Goal: Navigation & Orientation: Go to known website

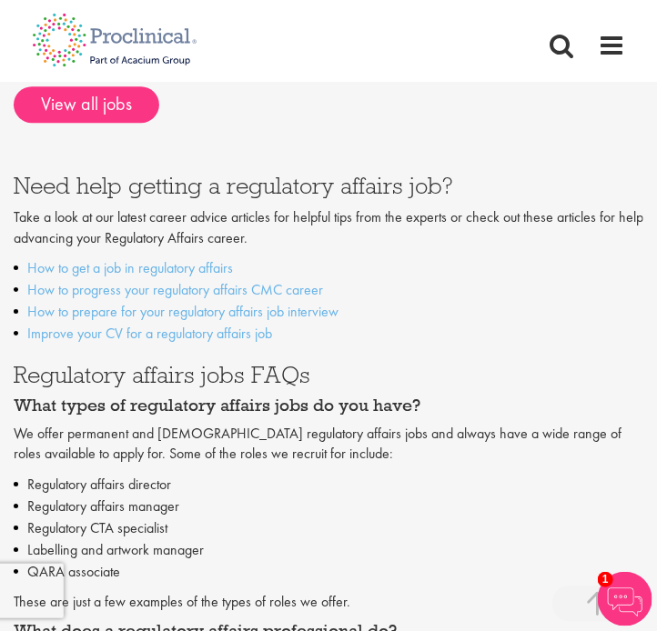
scroll to position [1266, 0]
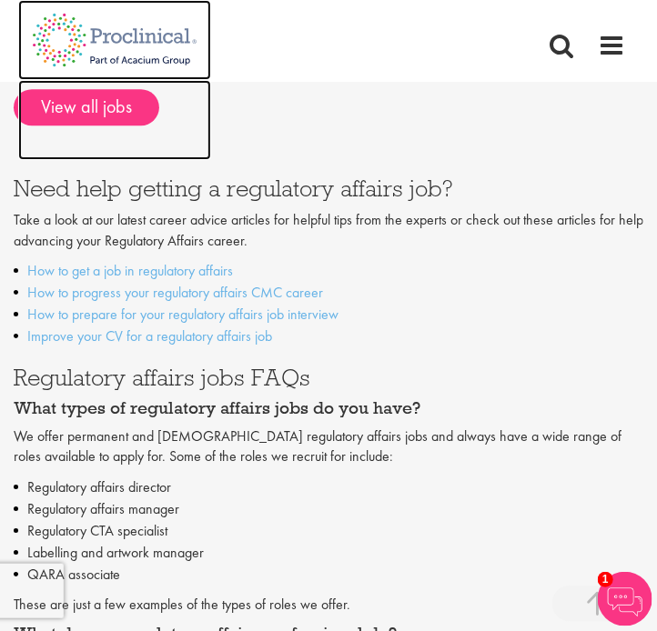
click at [141, 123] on img at bounding box center [114, 120] width 193 height 80
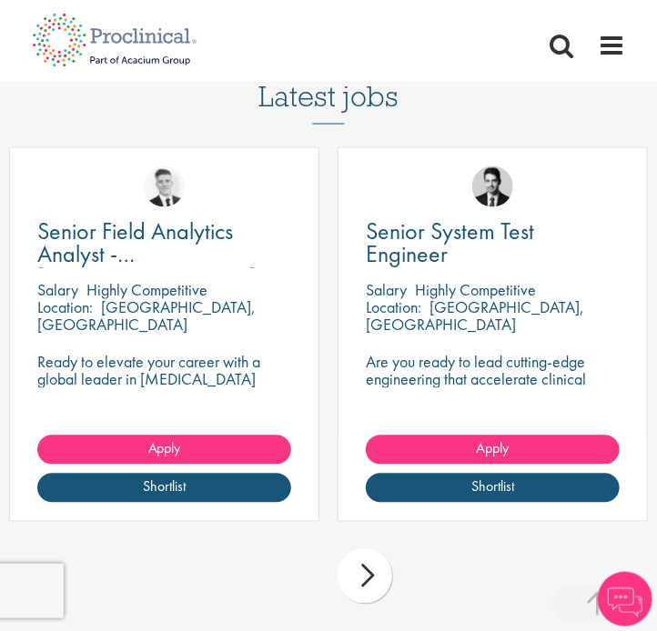
scroll to position [2340, 0]
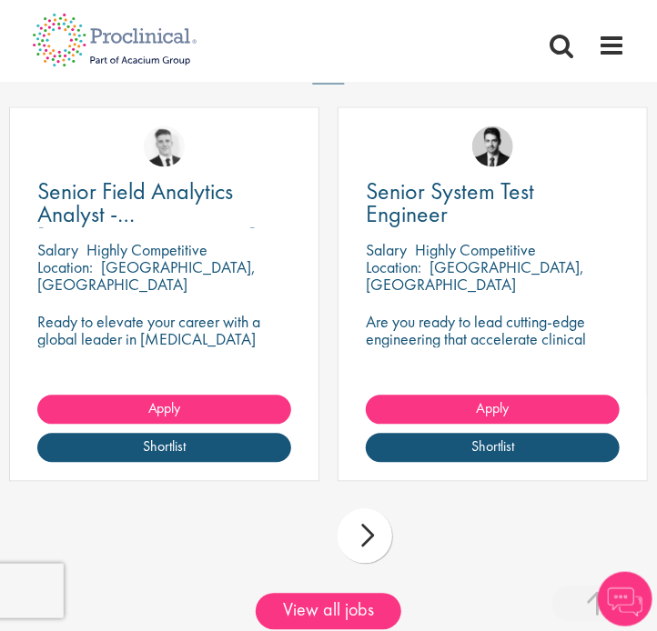
click at [368, 520] on div "next" at bounding box center [365, 536] width 55 height 55
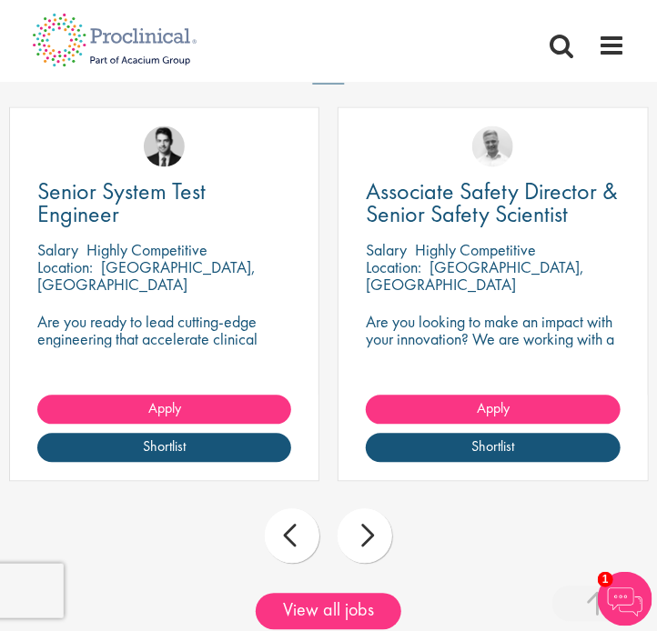
click at [369, 529] on div "next" at bounding box center [365, 536] width 55 height 55
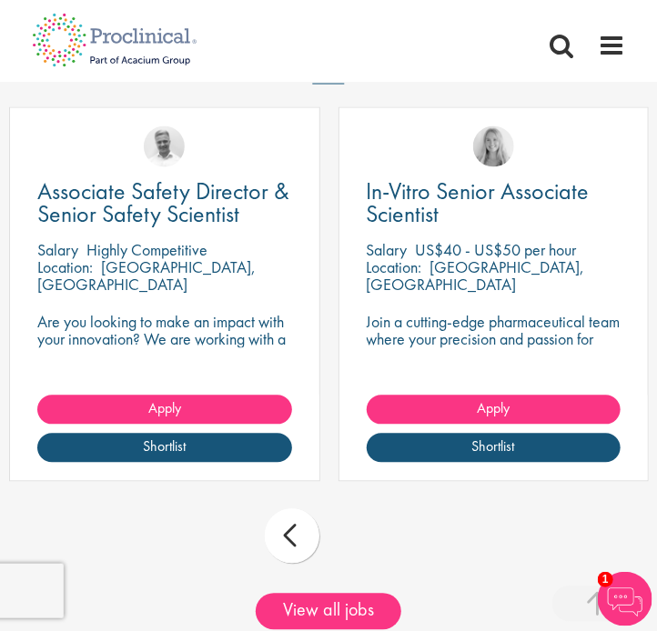
click at [369, 529] on div "prev next" at bounding box center [328, 539] width 657 height 79
